Goal: Information Seeking & Learning: Check status

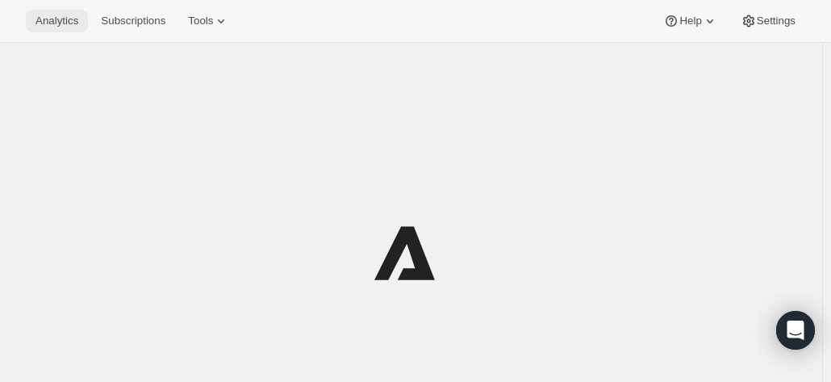
click at [55, 22] on span "Analytics" at bounding box center [56, 21] width 43 height 13
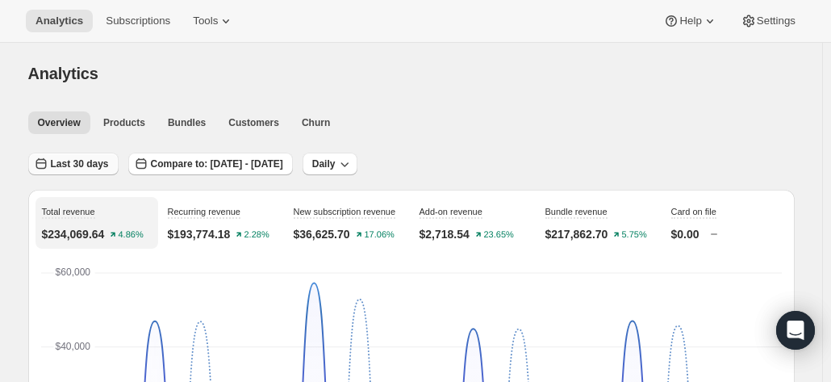
click at [97, 152] on button "Last 30 days" at bounding box center [73, 163] width 90 height 23
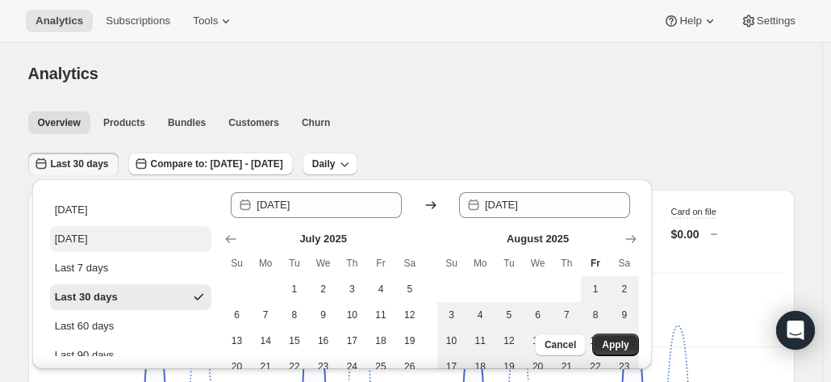
scroll to position [190, 0]
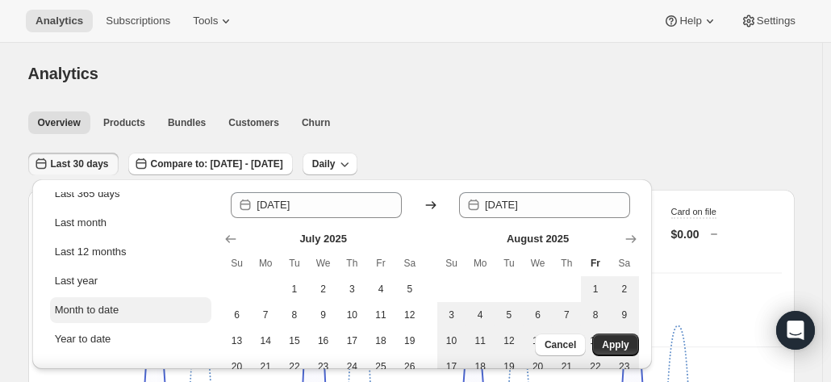
click at [111, 314] on div "Month to date" at bounding box center [87, 310] width 65 height 16
type input "[DATE]"
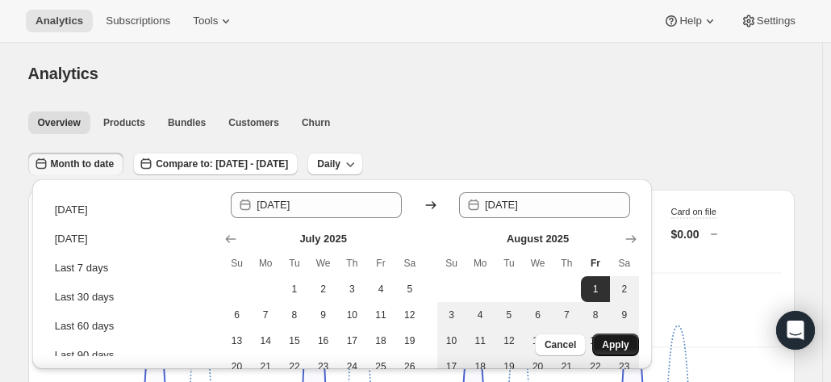
click at [623, 341] on span "Apply" at bounding box center [615, 344] width 27 height 13
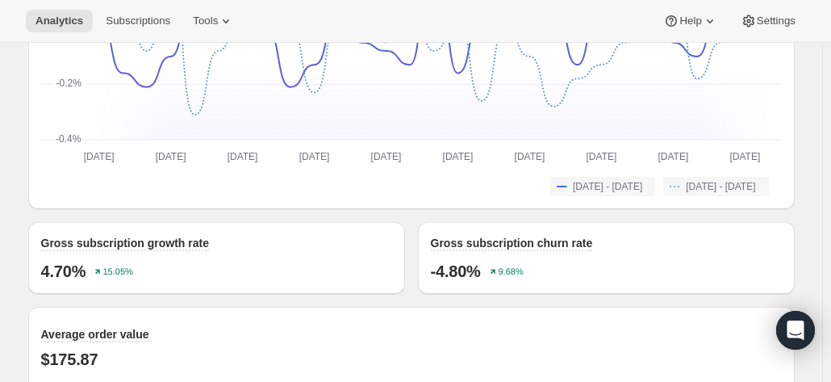
scroll to position [1403, 0]
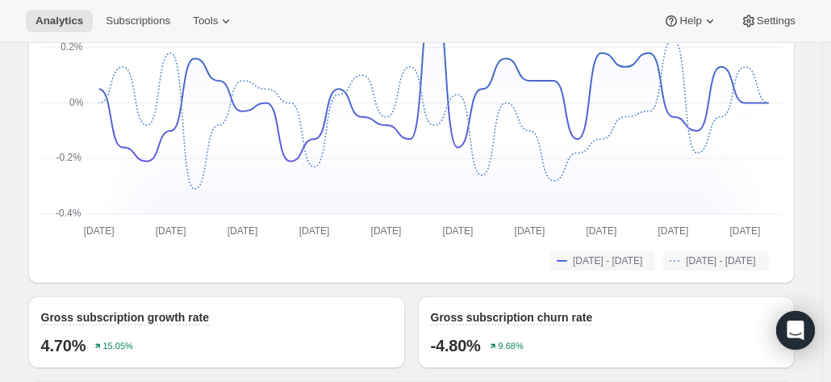
scroll to position [1299, 0]
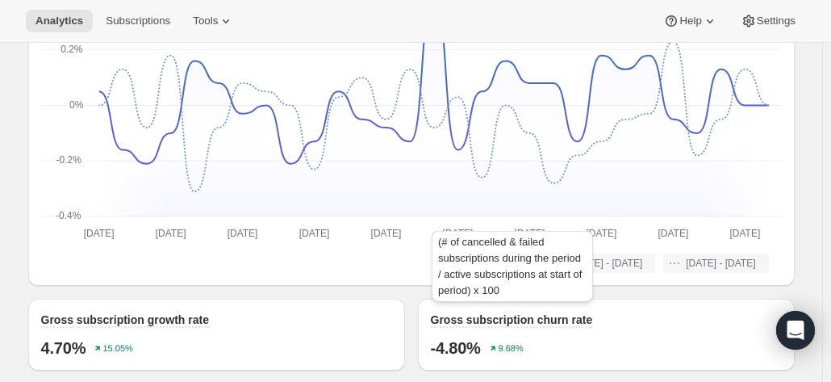
click at [552, 318] on span "Gross subscription churn rate" at bounding box center [512, 319] width 162 height 13
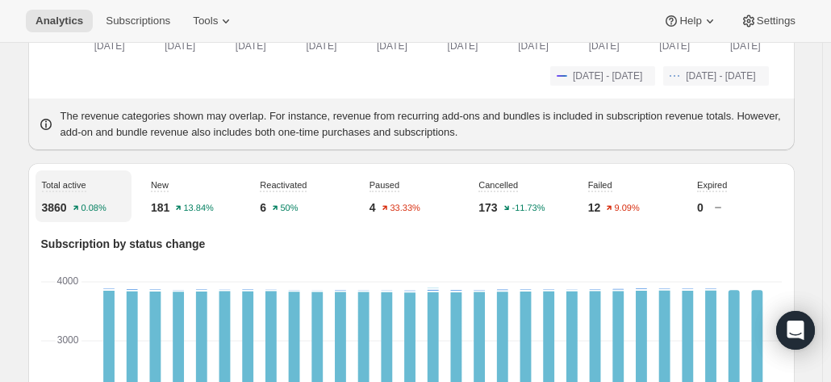
scroll to position [0, 0]
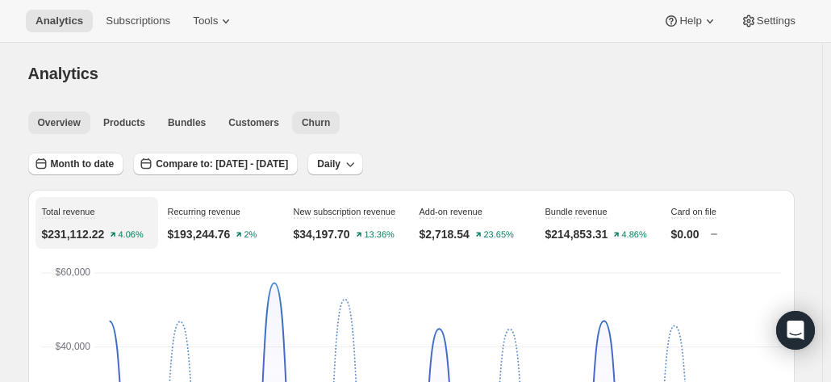
click at [303, 121] on span "Churn" at bounding box center [316, 122] width 28 height 13
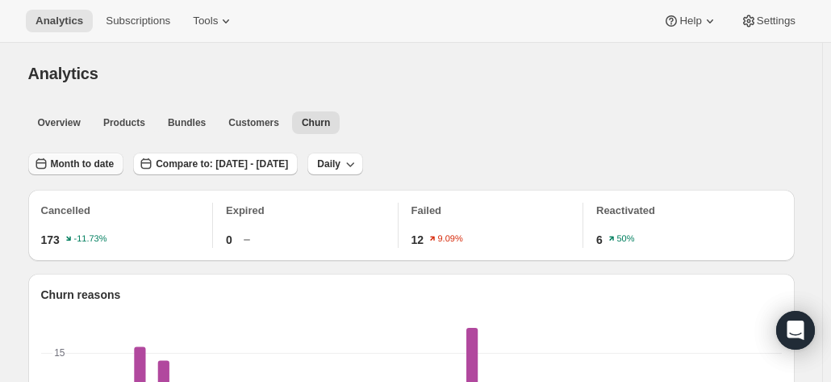
click at [91, 158] on span "Month to date" at bounding box center [83, 163] width 64 height 13
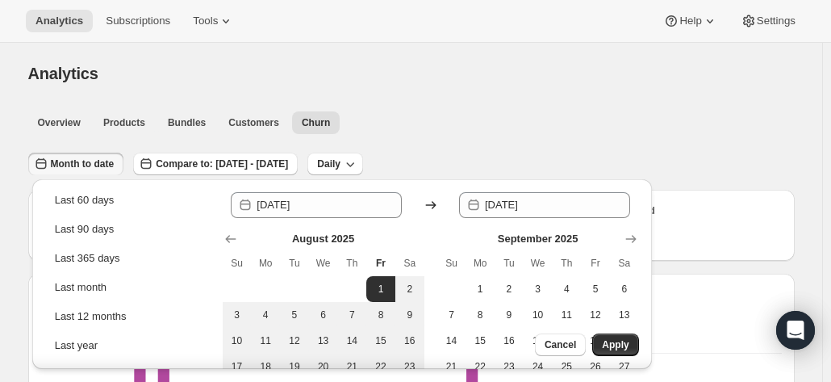
scroll to position [190, 0]
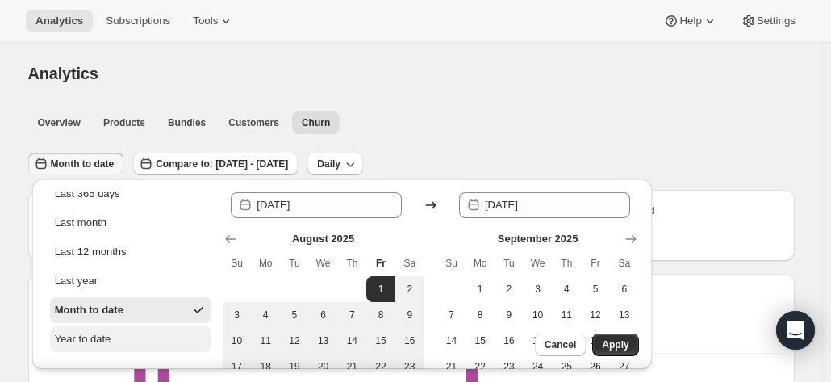
click at [100, 342] on div "Year to date" at bounding box center [83, 339] width 56 height 16
type input "[DATE]"
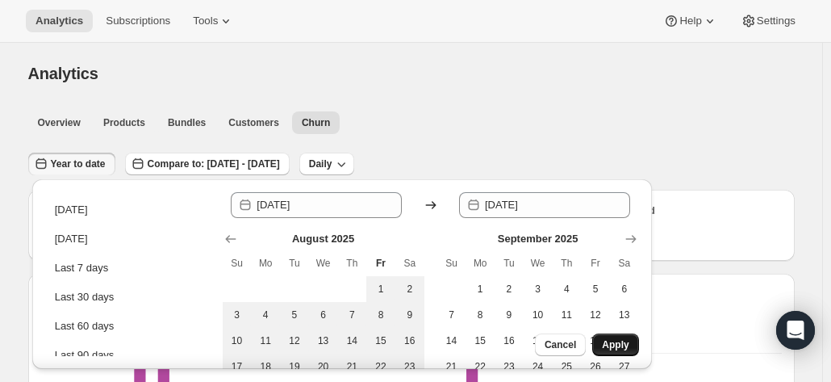
click at [622, 340] on span "Apply" at bounding box center [615, 344] width 27 height 13
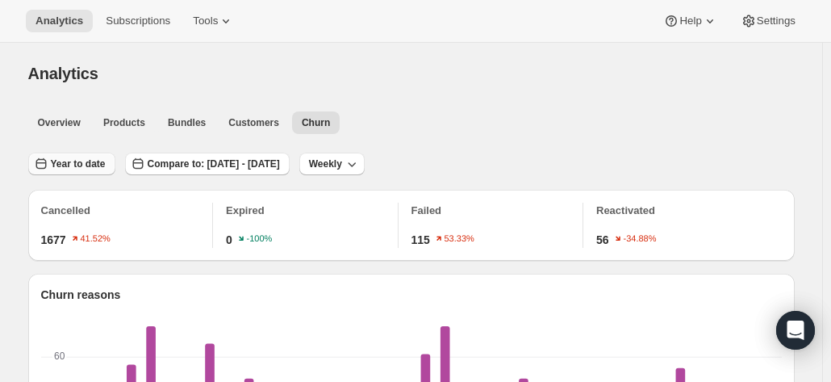
click at [73, 162] on span "Year to date" at bounding box center [78, 163] width 55 height 13
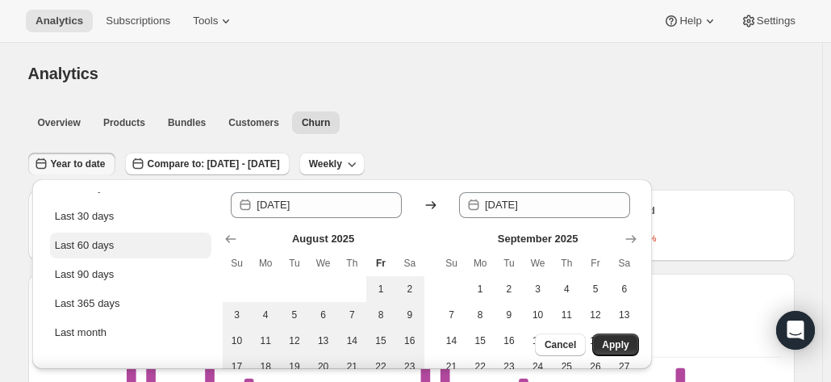
scroll to position [81, 0]
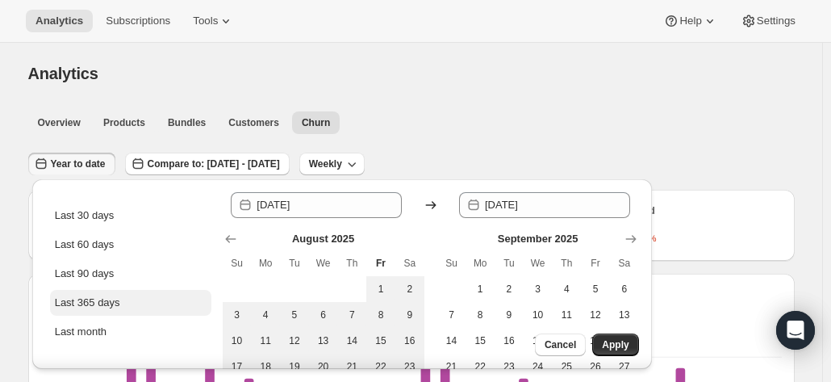
click at [101, 307] on div "Last 365 days" at bounding box center [87, 302] width 65 height 16
type input "[DATE]"
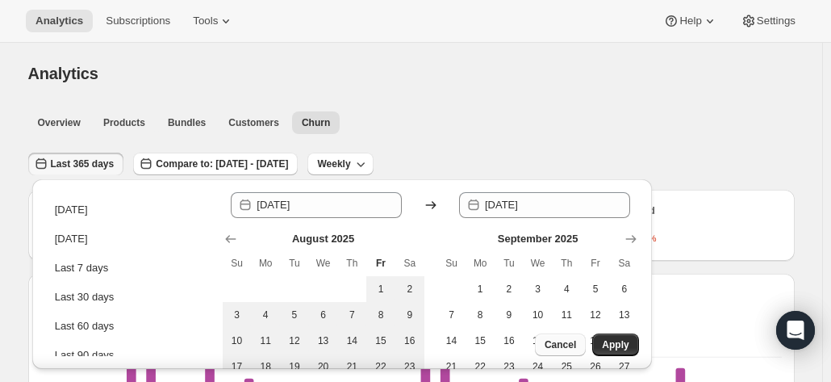
scroll to position [0, 0]
click at [621, 339] on span "Apply" at bounding box center [615, 344] width 27 height 13
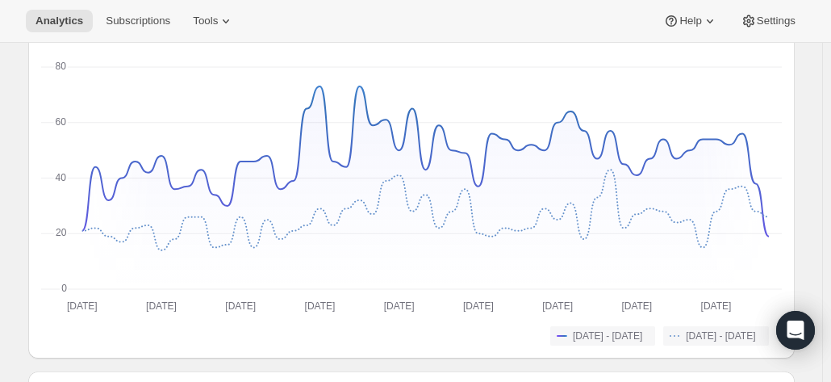
scroll to position [1233, 0]
